Goal: Task Accomplishment & Management: Complete application form

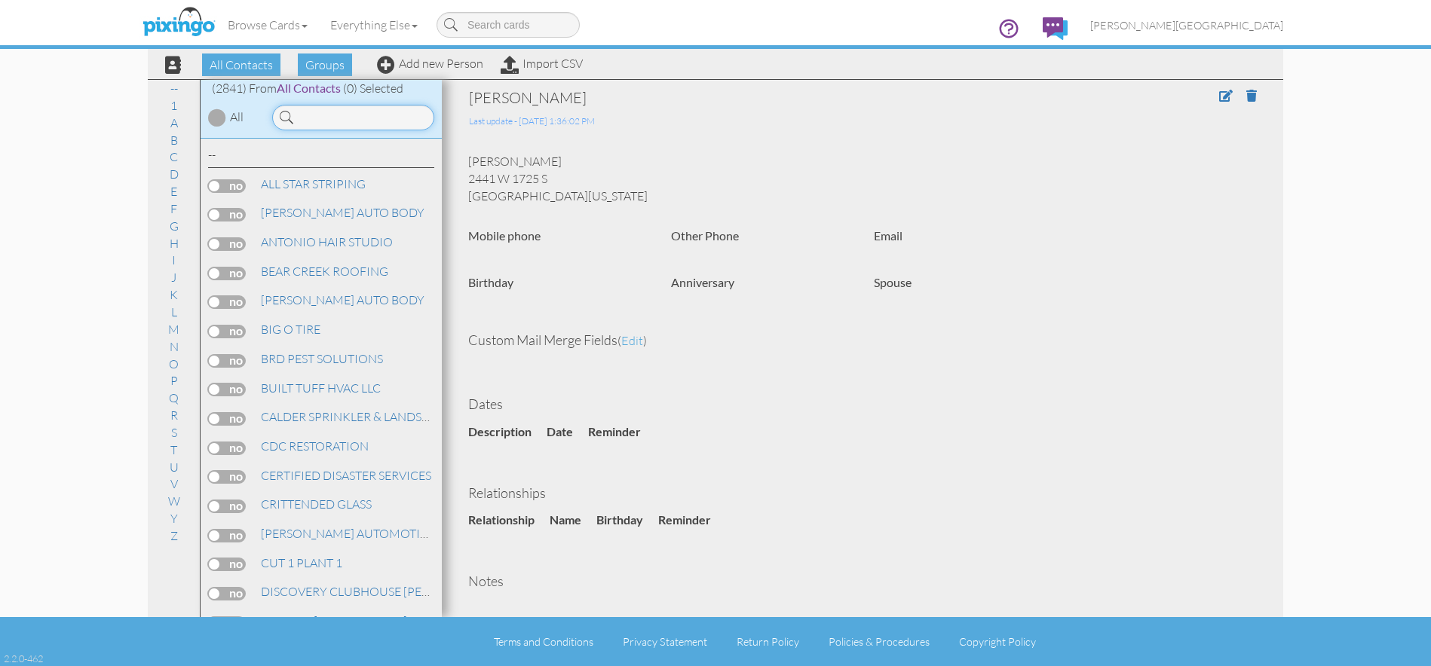
click at [353, 123] on input at bounding box center [353, 118] width 162 height 26
click at [334, 116] on input at bounding box center [353, 118] width 162 height 26
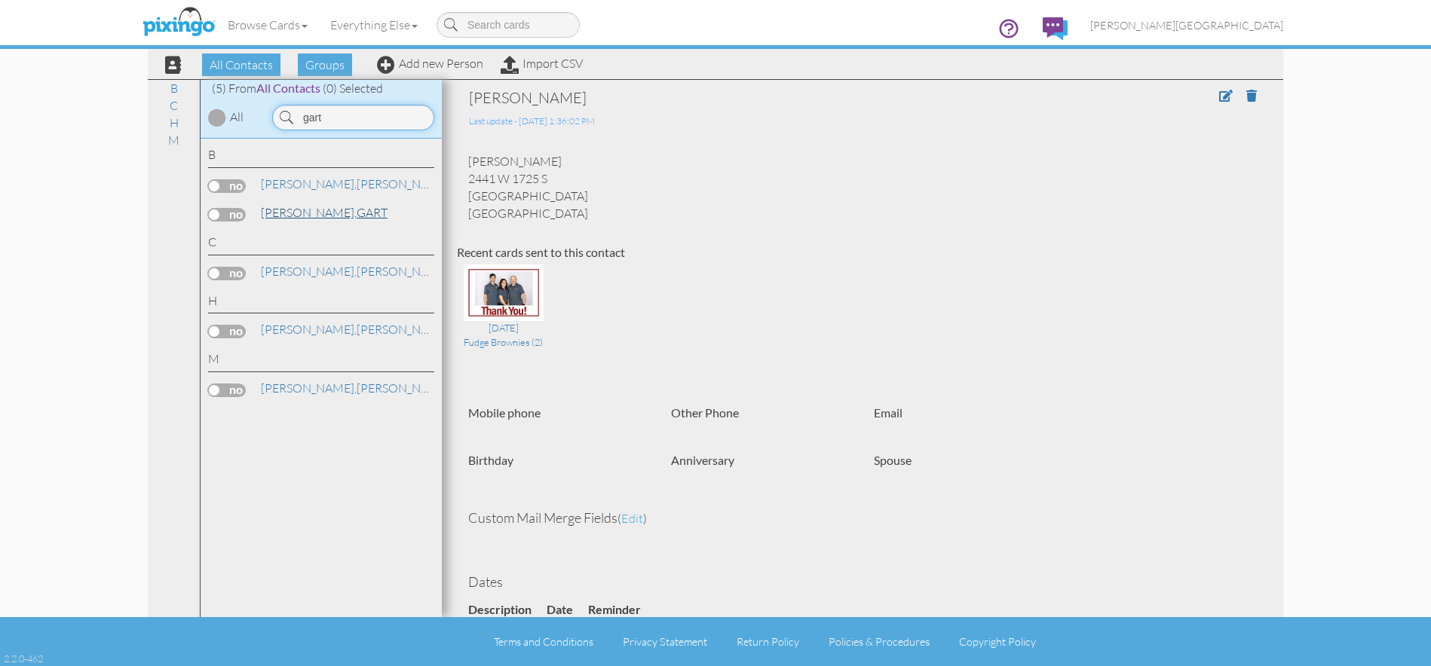
type input "gart"
click at [333, 210] on link "BLETSCH, GART" at bounding box center [324, 213] width 130 height 18
click at [1219, 96] on span at bounding box center [1226, 96] width 14 height 12
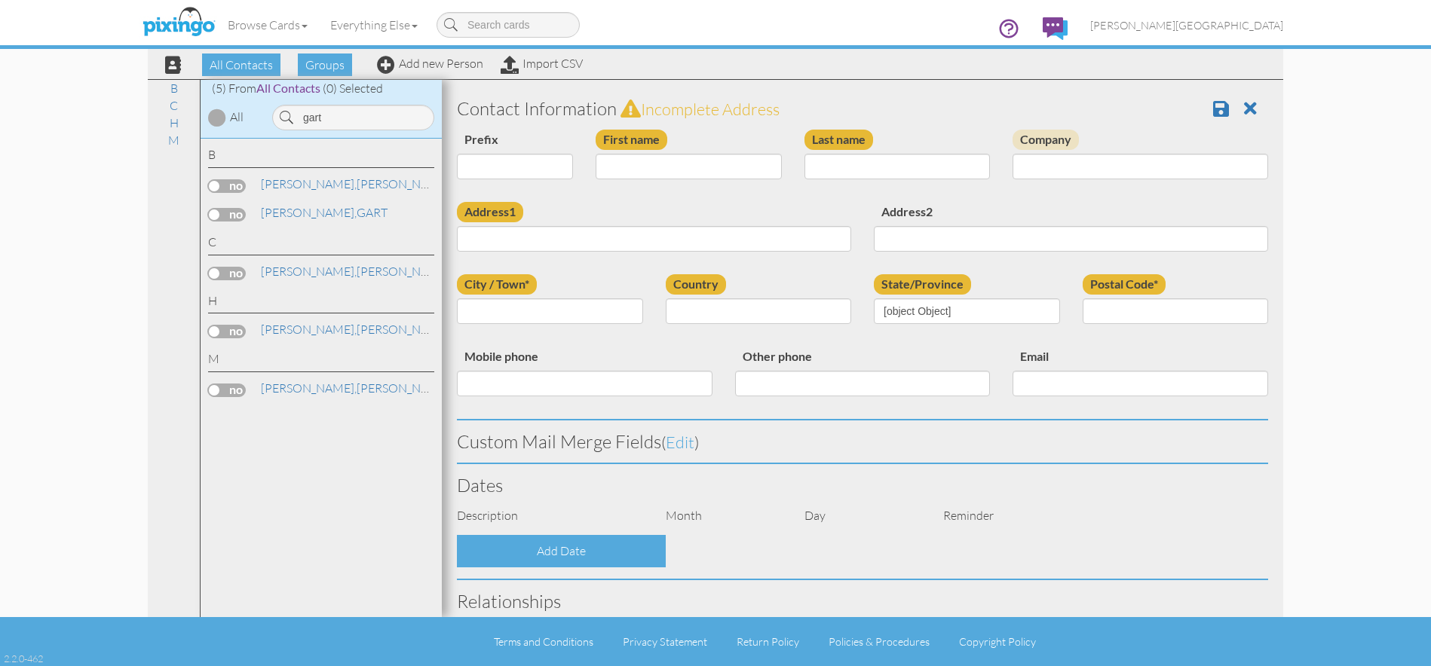
type input "GART"
type input "BLETSCH"
type input "755 W 4075 S"
type input "RIVERDALE"
type input "84405"
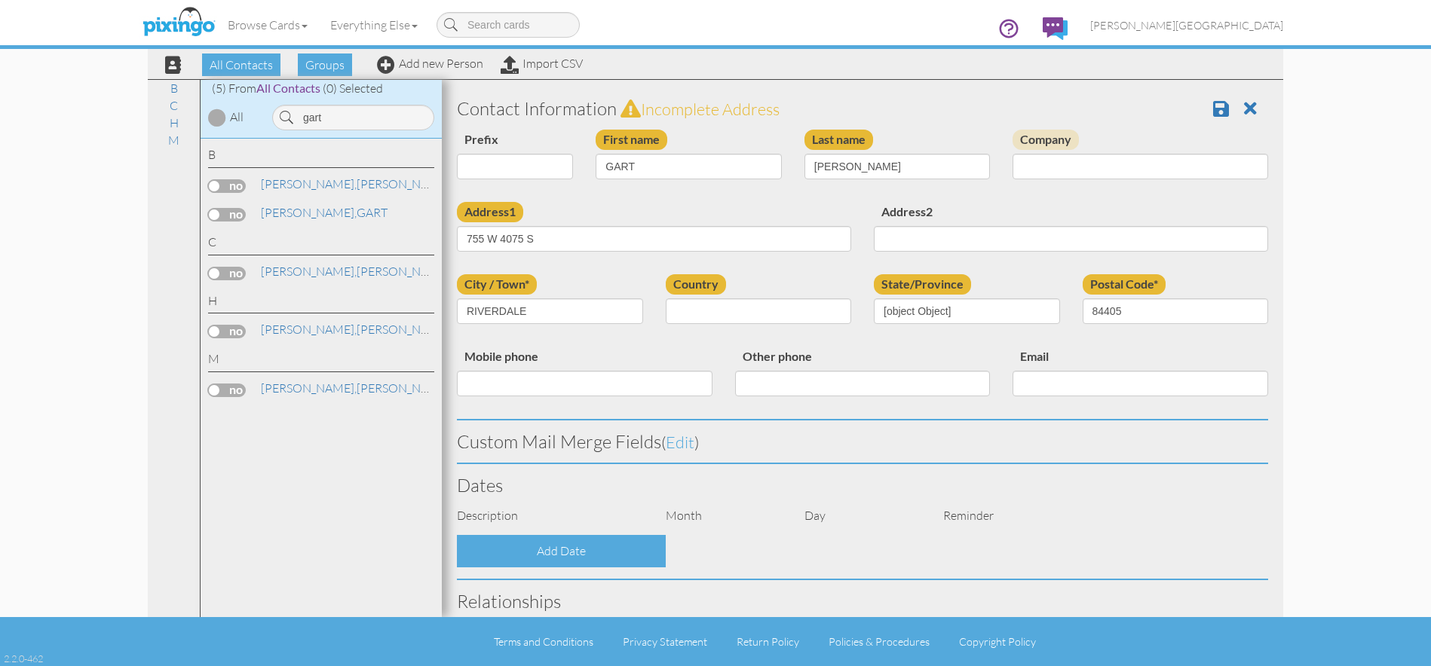
select select "object:8746"
select select "object:8991"
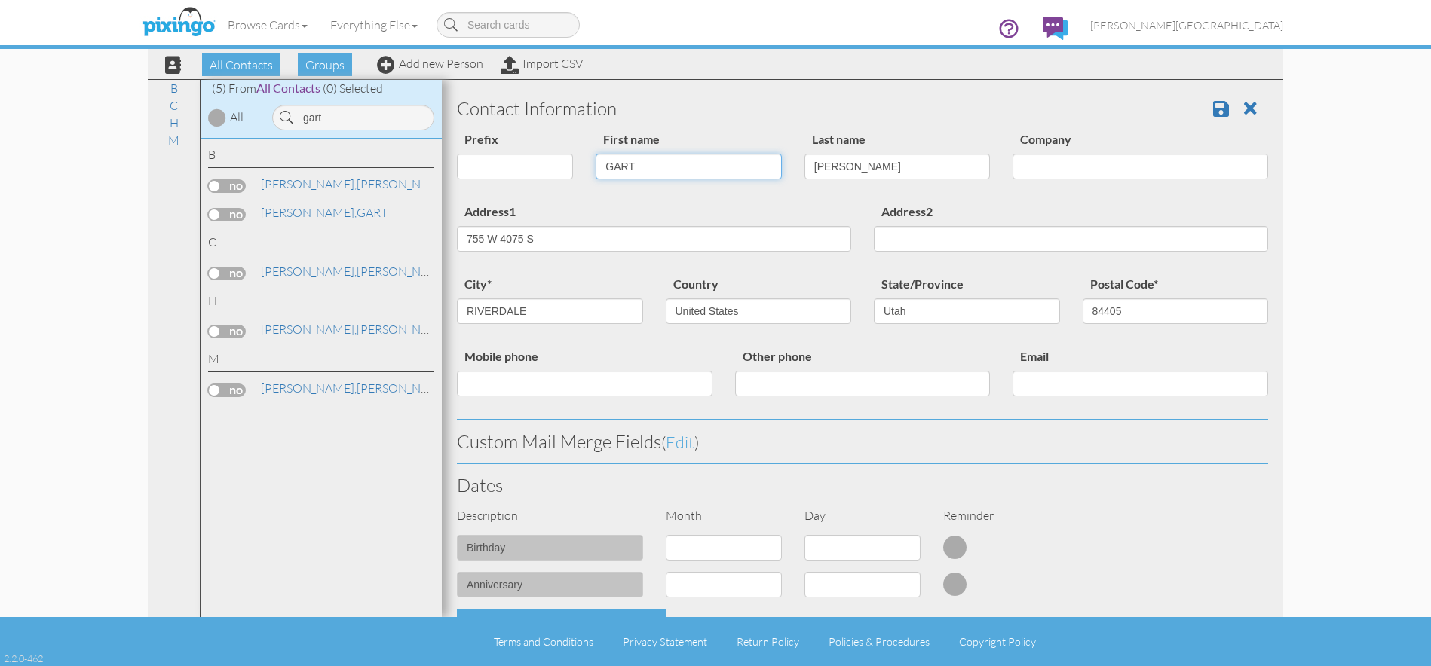
click at [641, 163] on input "GART" at bounding box center [688, 167] width 186 height 26
type input "[PERSON_NAME]"
click at [1213, 104] on span at bounding box center [1221, 108] width 16 height 18
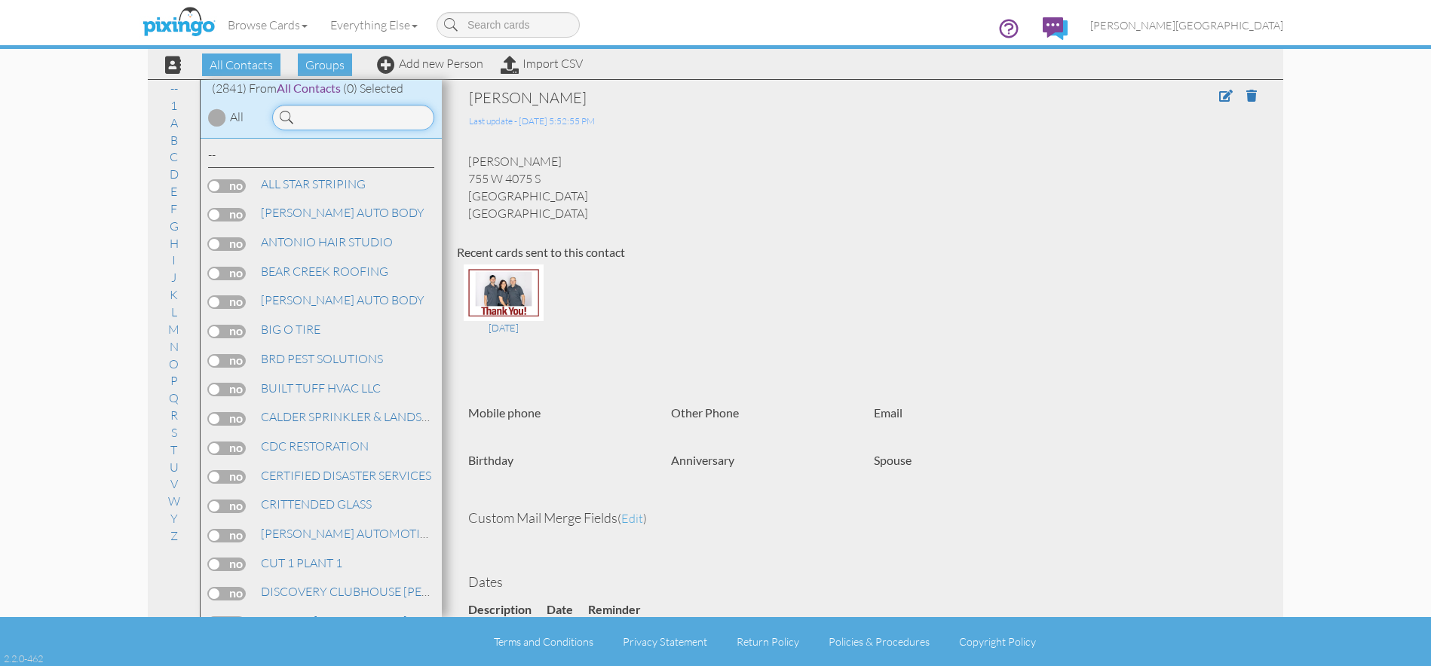
click at [348, 124] on input at bounding box center [353, 118] width 162 height 26
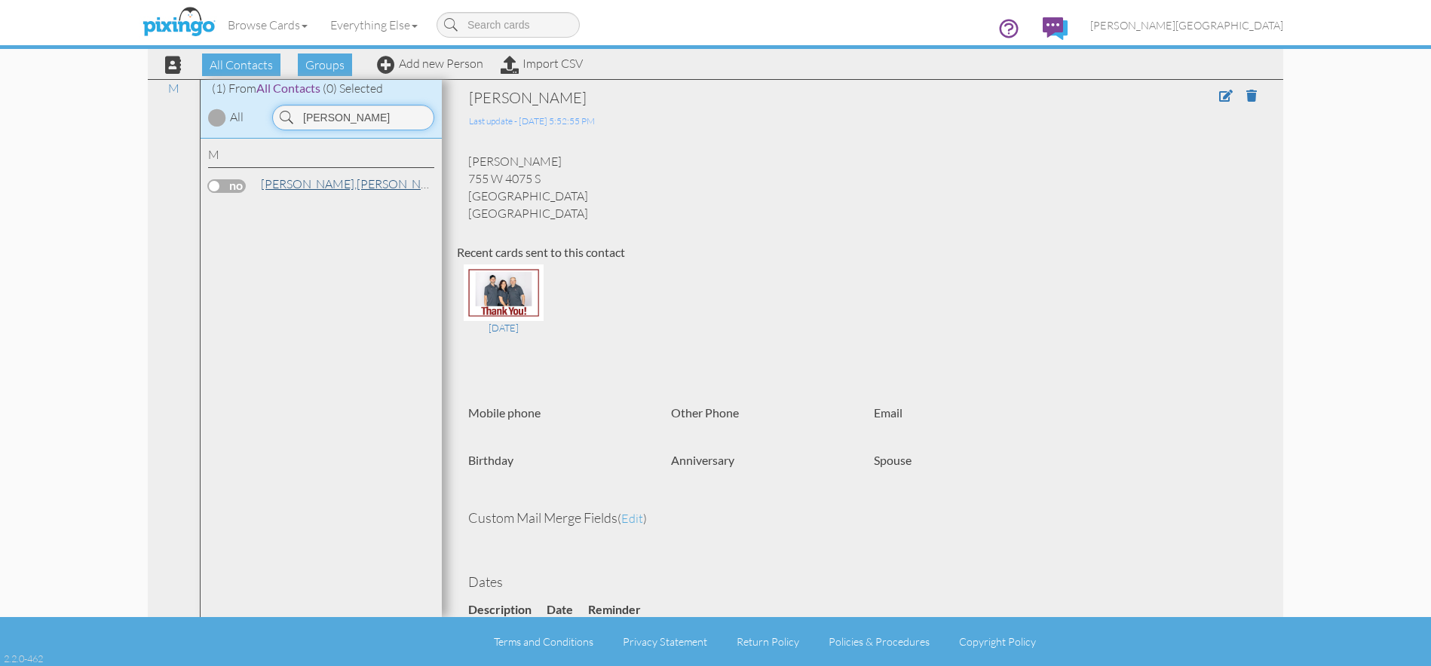
type input "mortensen"
click at [337, 192] on div "MORTENSEN, KEITH" at bounding box center [344, 184] width 177 height 17
click at [357, 188] on link "MORTENSEN, KEITH" at bounding box center [355, 184] width 192 height 18
click at [1219, 98] on span at bounding box center [1226, 96] width 14 height 12
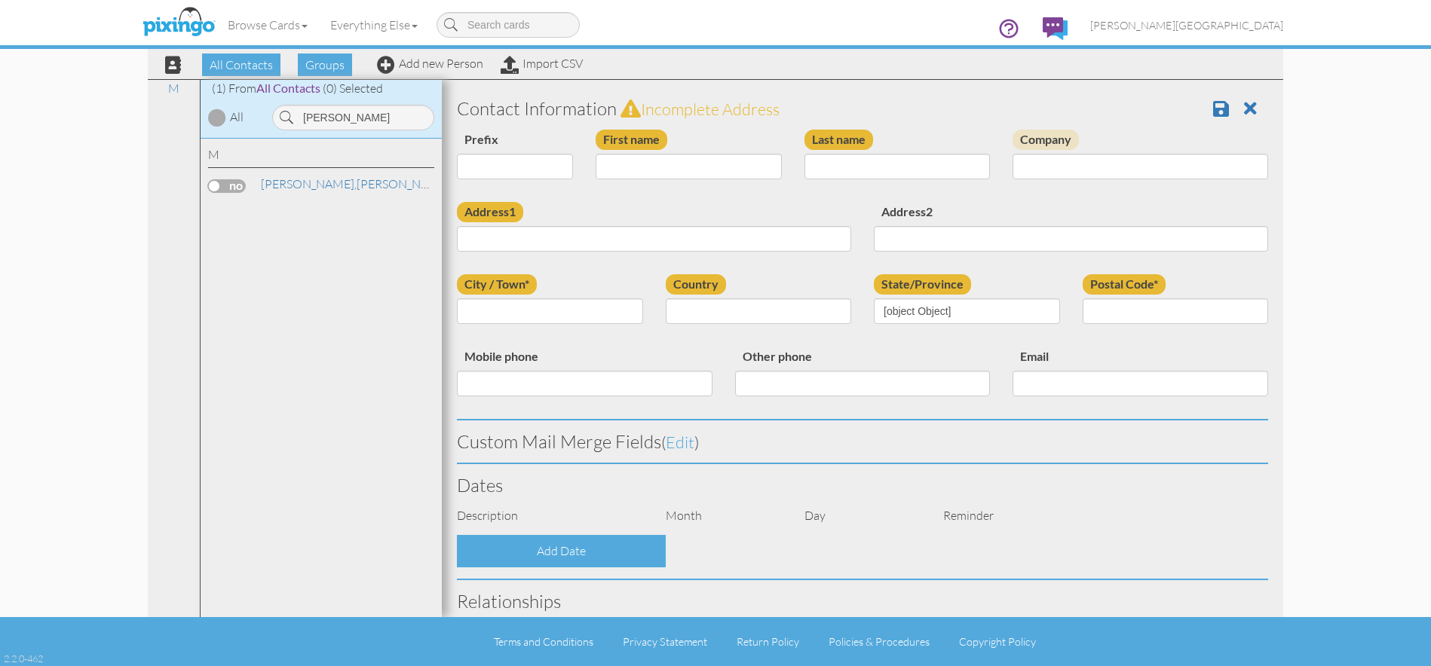
type input "[PERSON_NAME]"
type input "MORTENSEN"
type input "2204 WELLINGTON DRIVE"
type input "HARRISVILLE"
type input "84414"
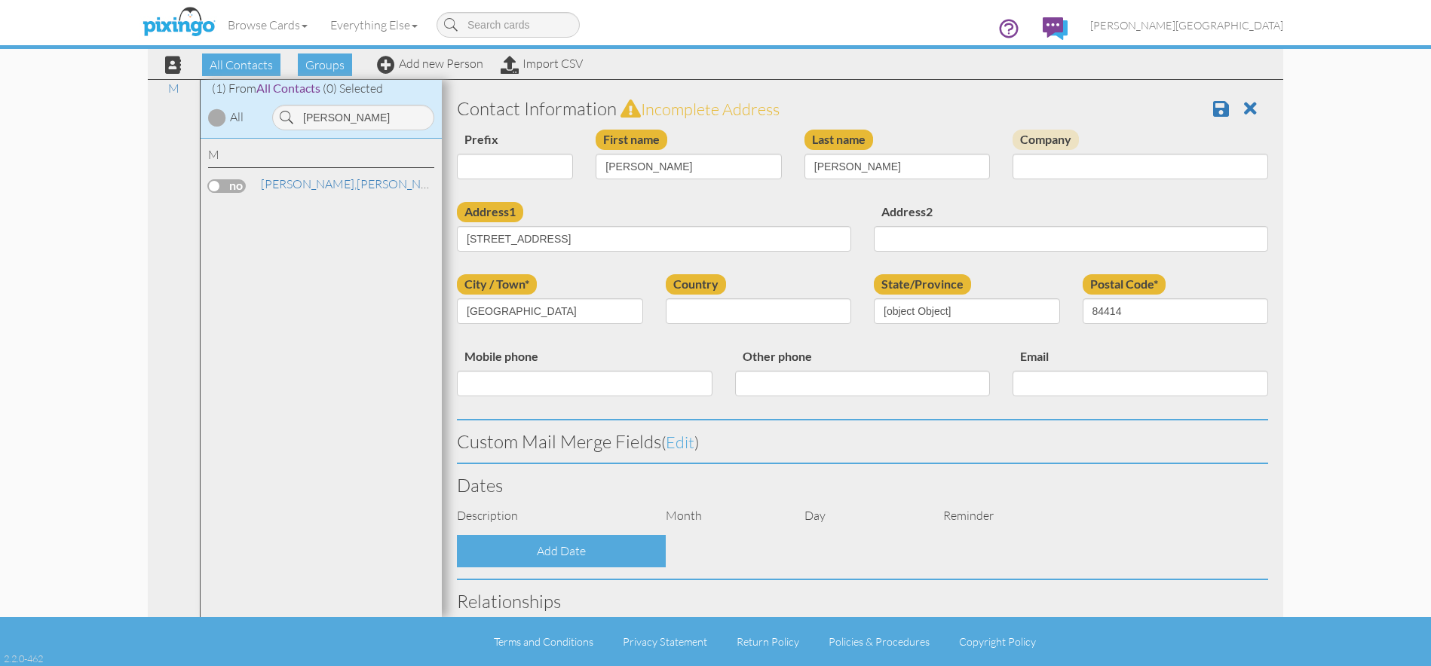
select select "object:8770"
select select "object:9015"
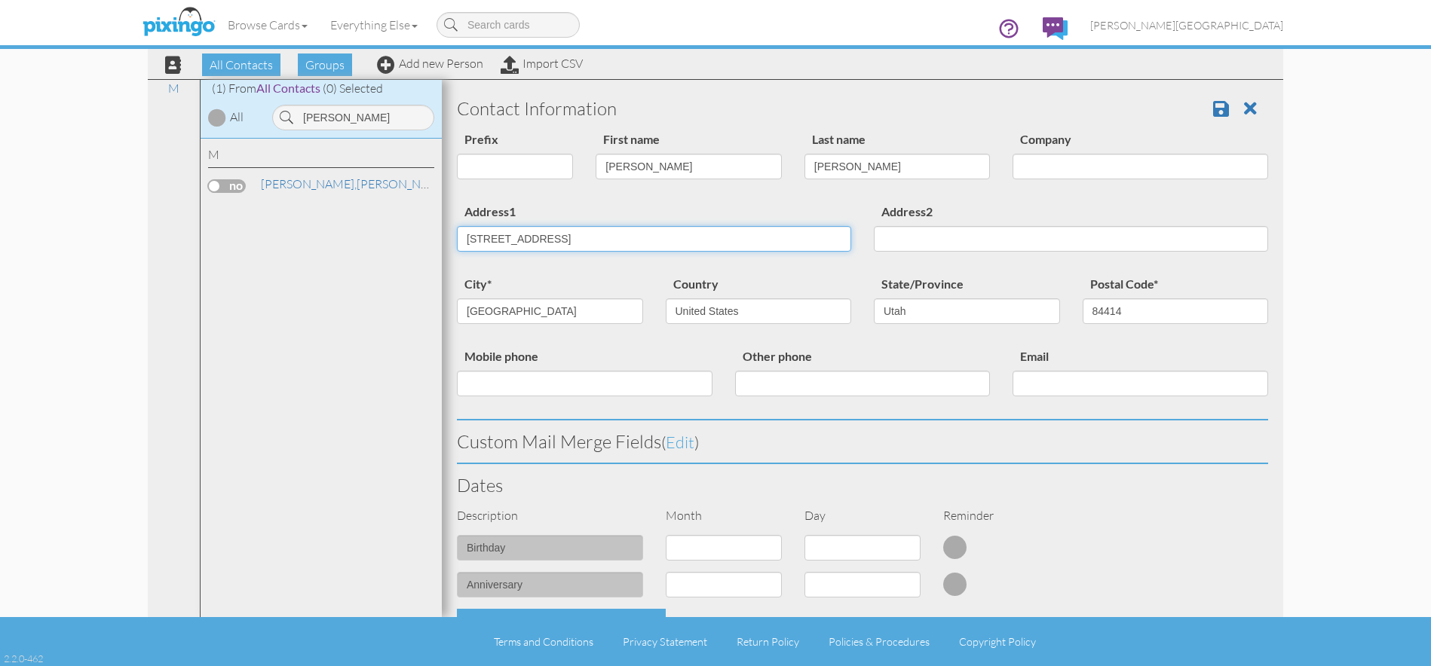
drag, startPoint x: 489, startPoint y: 240, endPoint x: 455, endPoint y: 242, distance: 34.0
click at [455, 242] on div "Address1 2204 WELLINGTON DRIVE" at bounding box center [653, 232] width 417 height 61
type input "2402 WELLINGTON DRIVE"
click at [1213, 113] on span at bounding box center [1221, 108] width 16 height 18
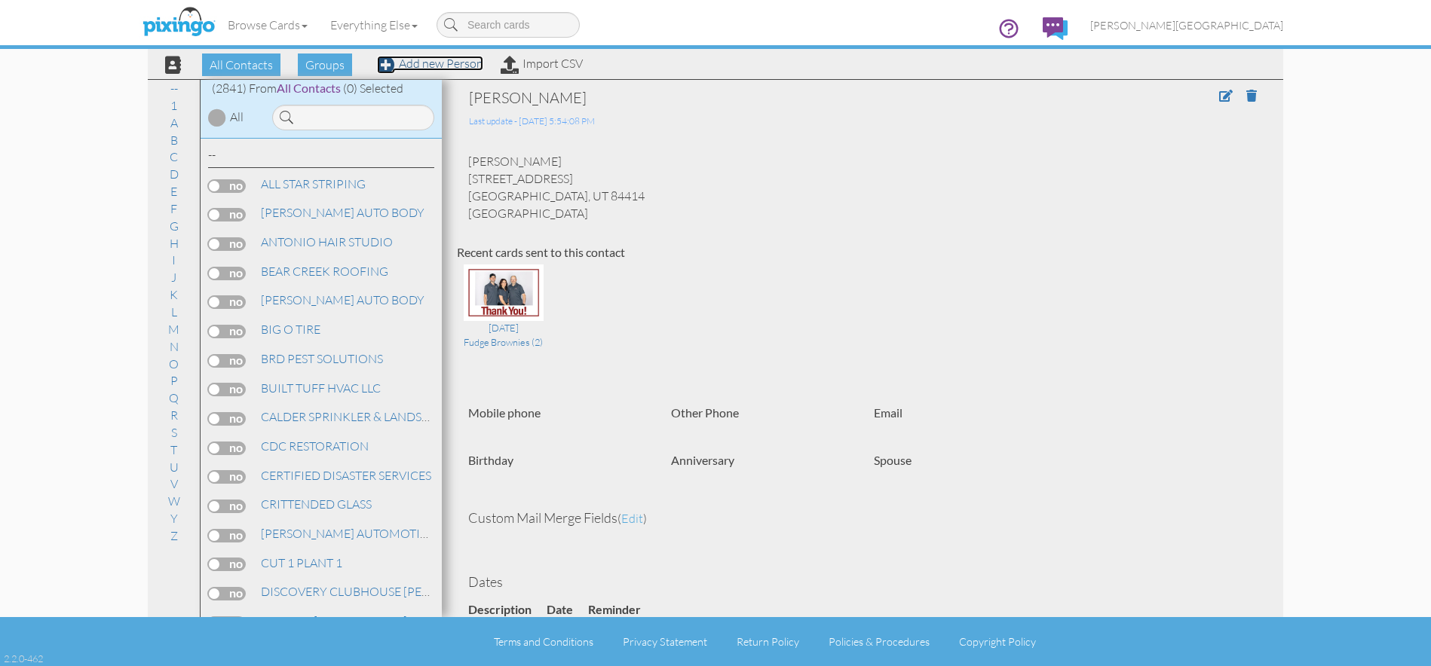
click at [452, 67] on link "Add new Person" at bounding box center [430, 63] width 106 height 15
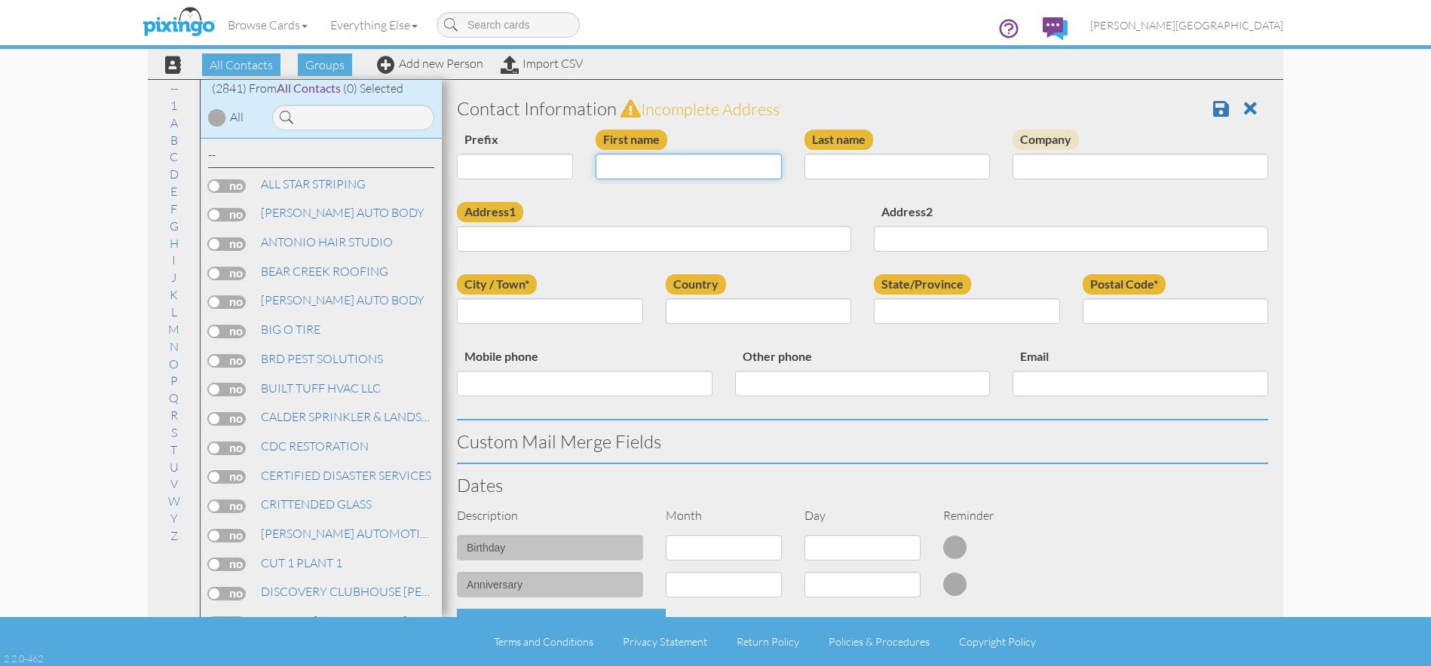
click at [635, 169] on input "First name" at bounding box center [688, 167] width 186 height 26
type input "m"
type input "[PERSON_NAME]"
type input "HENDERSON"
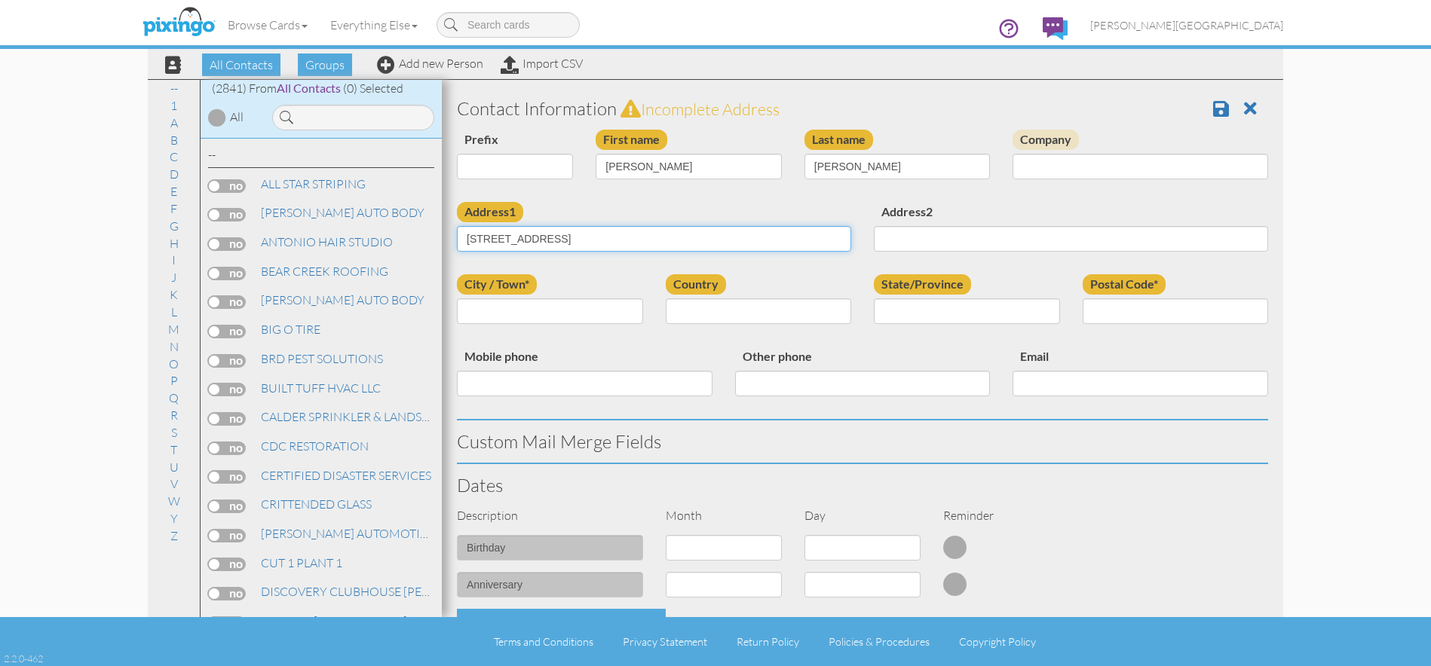
click at [605, 236] on input "1041 1ST ST" at bounding box center [654, 239] width 394 height 26
type input "1041 1ST STREET"
type input "OGDEN"
select select "object:8736"
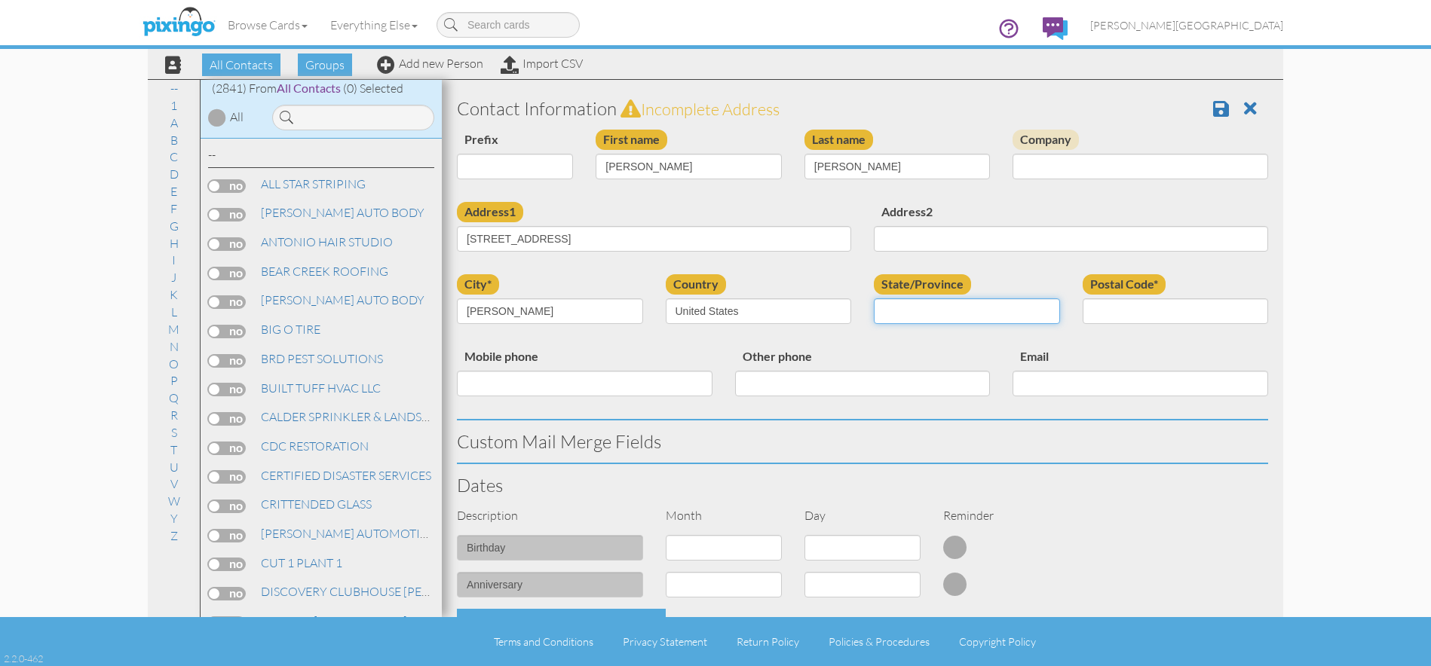
select select "object:9035"
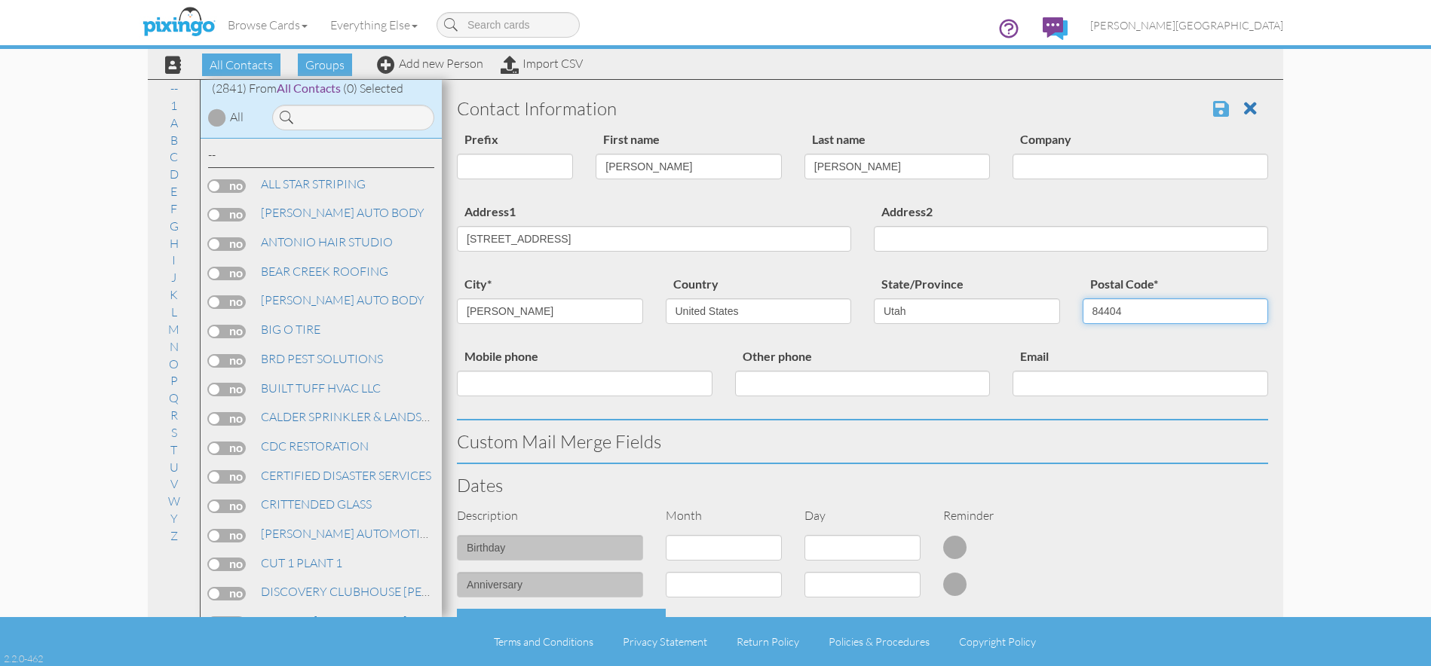
type input "84404"
click at [1213, 108] on span at bounding box center [1221, 108] width 16 height 18
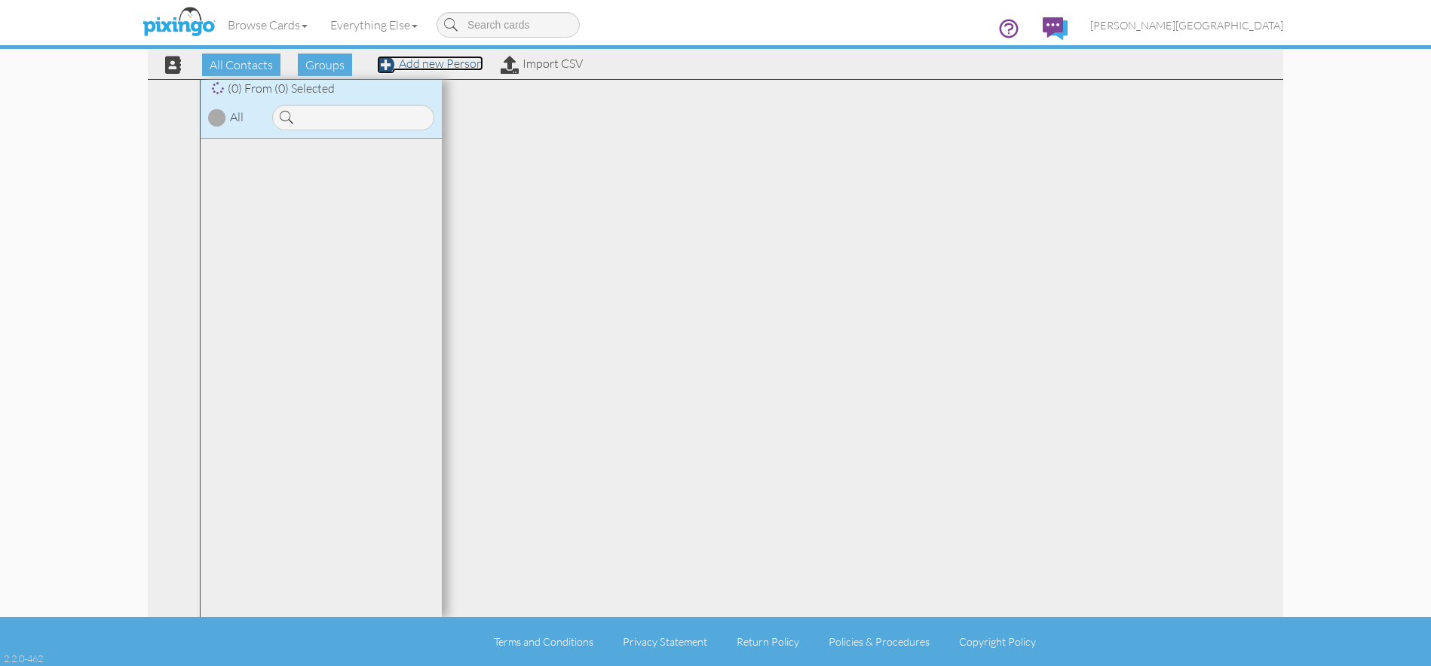
click at [423, 67] on link "Add new Person" at bounding box center [430, 63] width 106 height 15
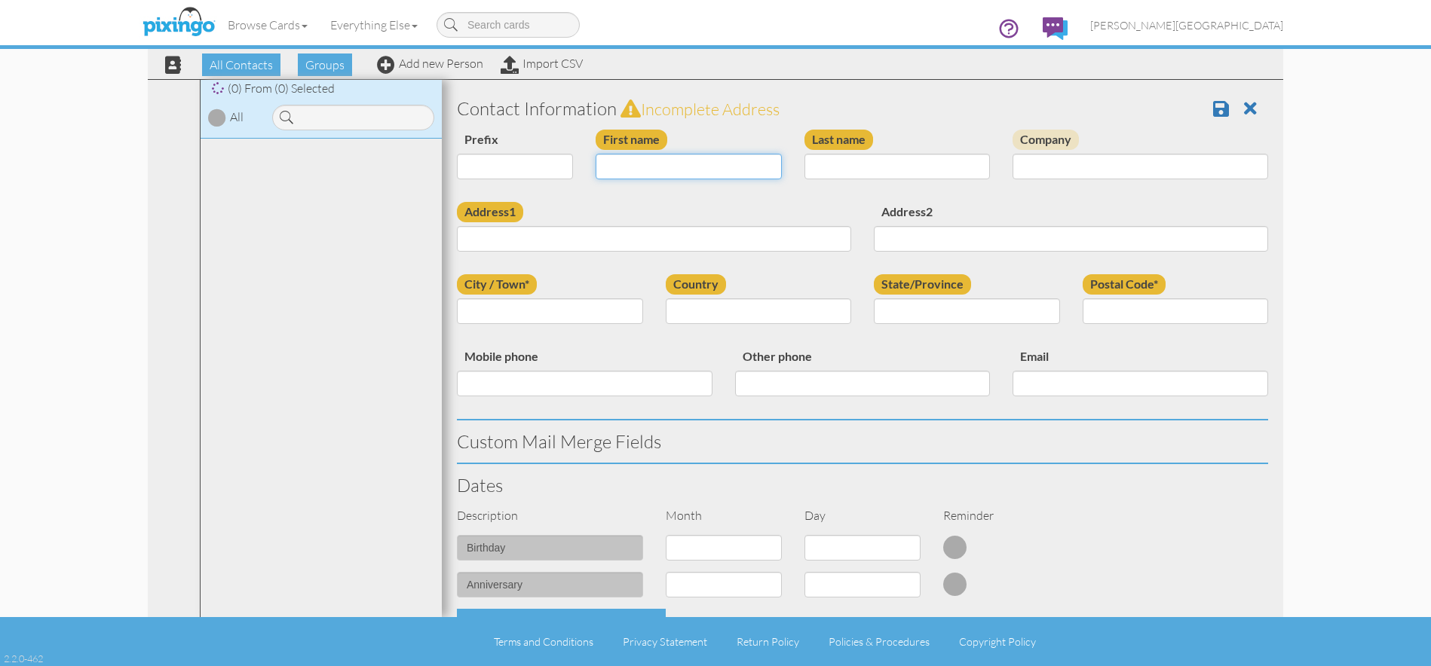
click at [658, 163] on input "First name" at bounding box center [688, 167] width 186 height 26
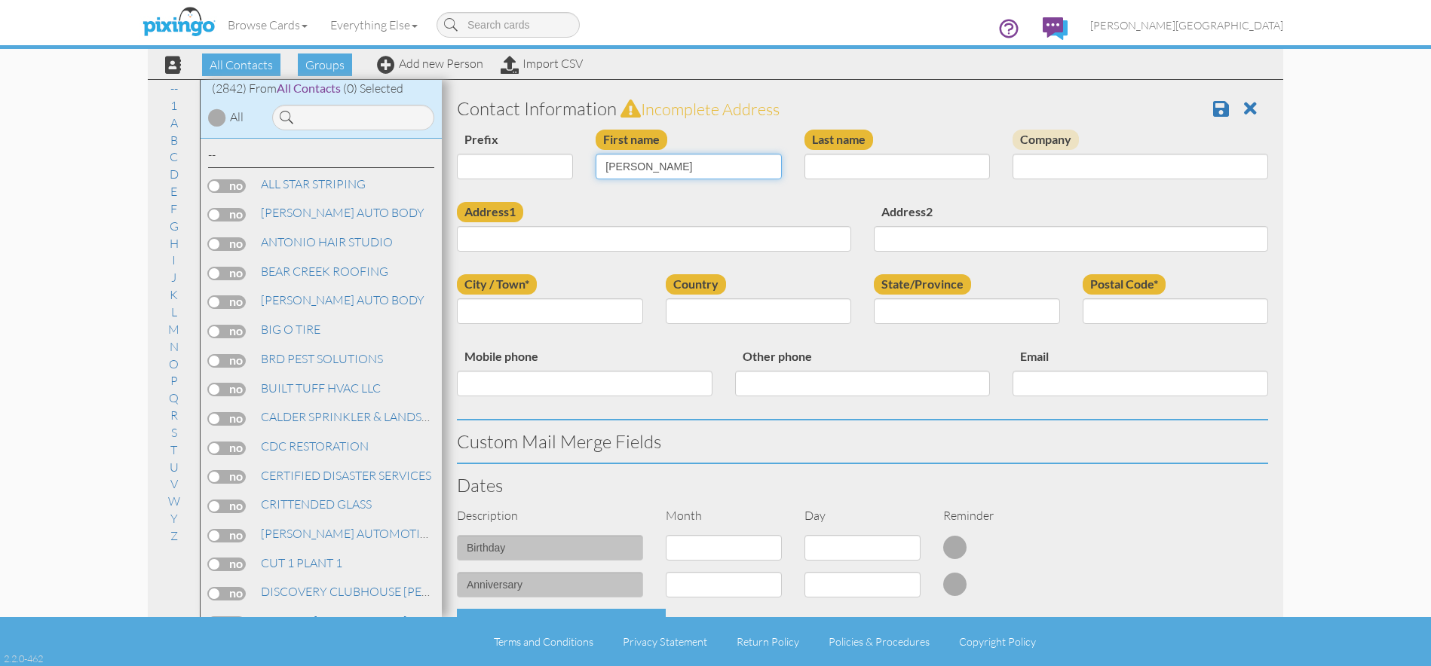
type input "[PERSON_NAME]"
type input "CARPENTER"
type input "7898 S DEER HILL DR"
type input "SOUTH WEBER"
select select "object:180"
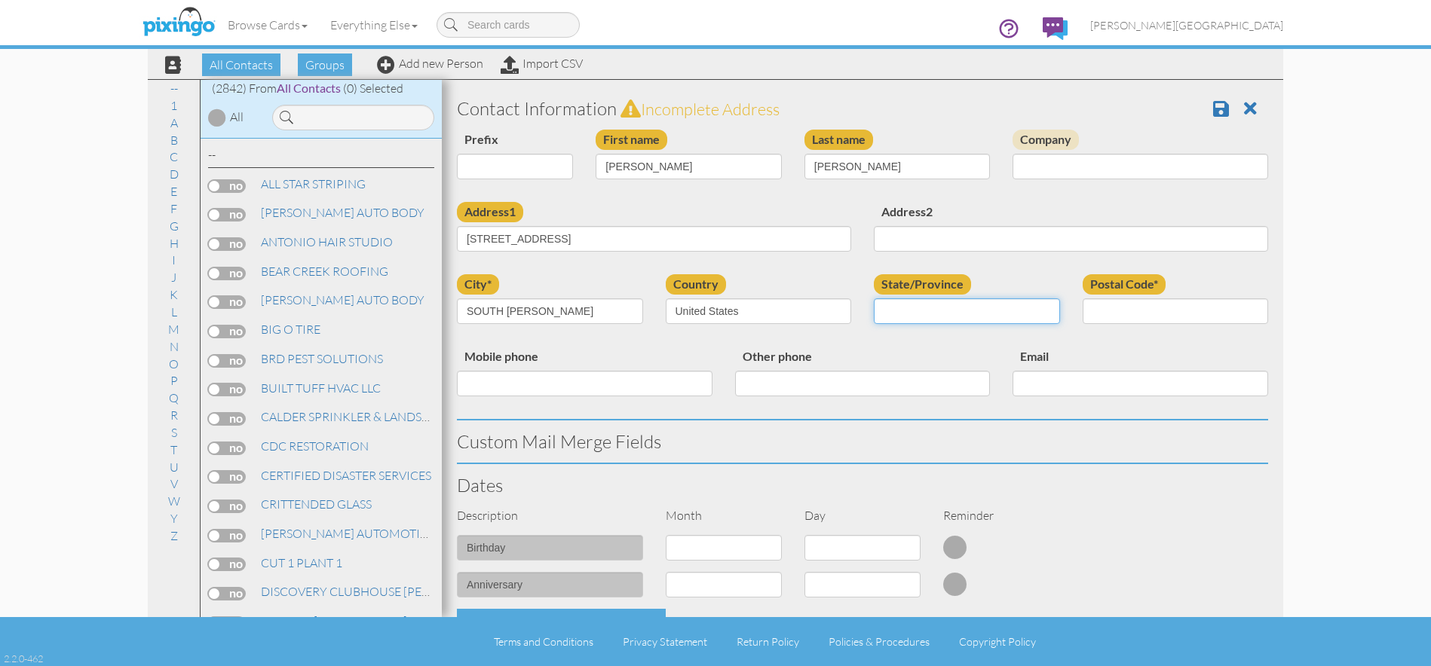
select select "object:9022"
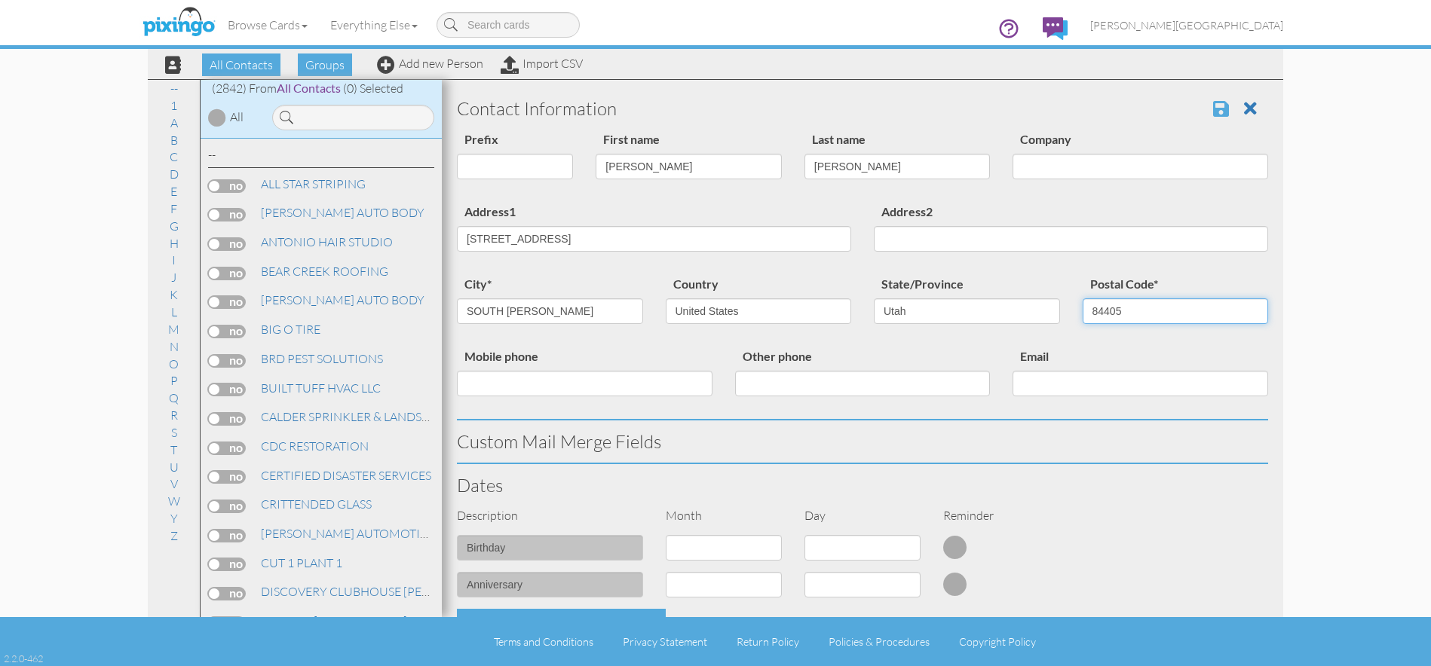
type input "84405"
click at [1214, 109] on span at bounding box center [1221, 108] width 16 height 18
